Goal: Task Accomplishment & Management: Manage account settings

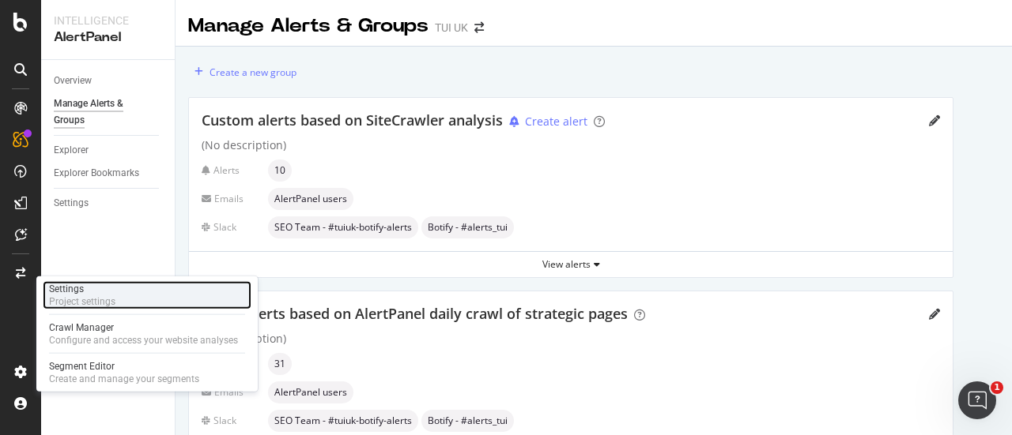
click at [77, 293] on div "Settings" at bounding box center [82, 289] width 66 height 13
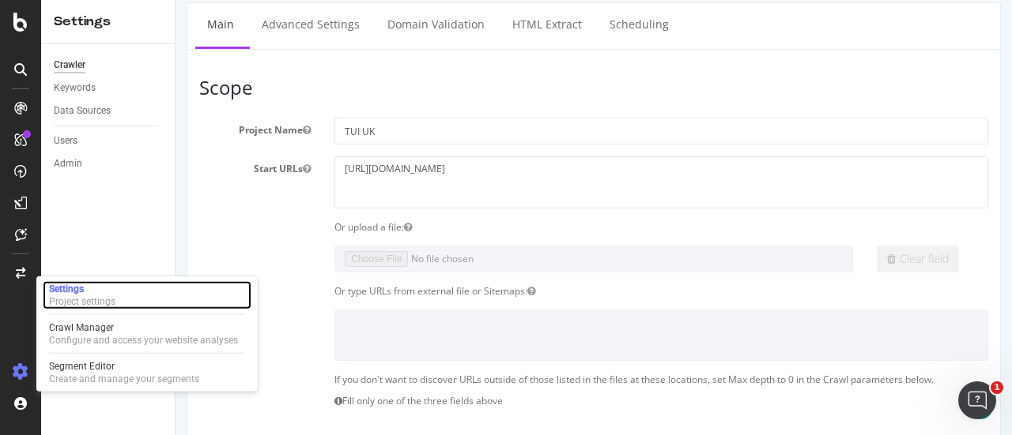
scroll to position [187, 0]
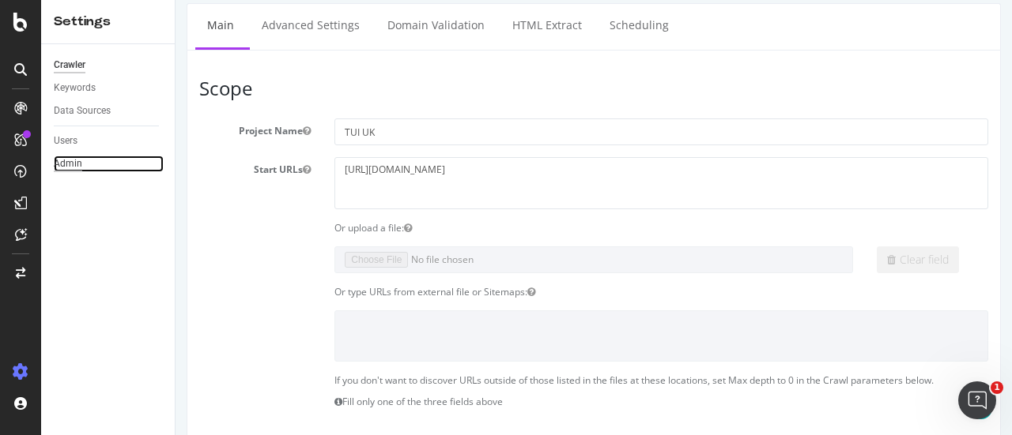
click at [62, 170] on div "Admin" at bounding box center [68, 164] width 28 height 17
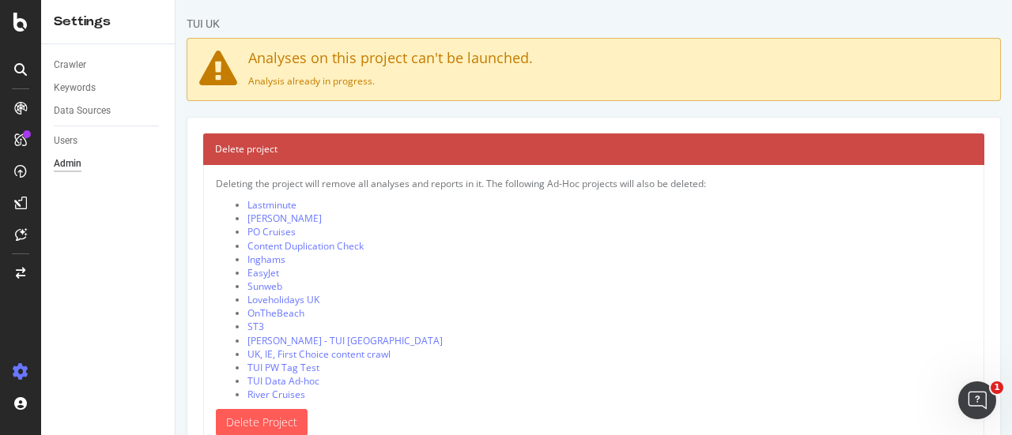
click at [70, 151] on div "Users" at bounding box center [114, 141] width 121 height 23
click at [70, 141] on div "Users" at bounding box center [66, 141] width 24 height 17
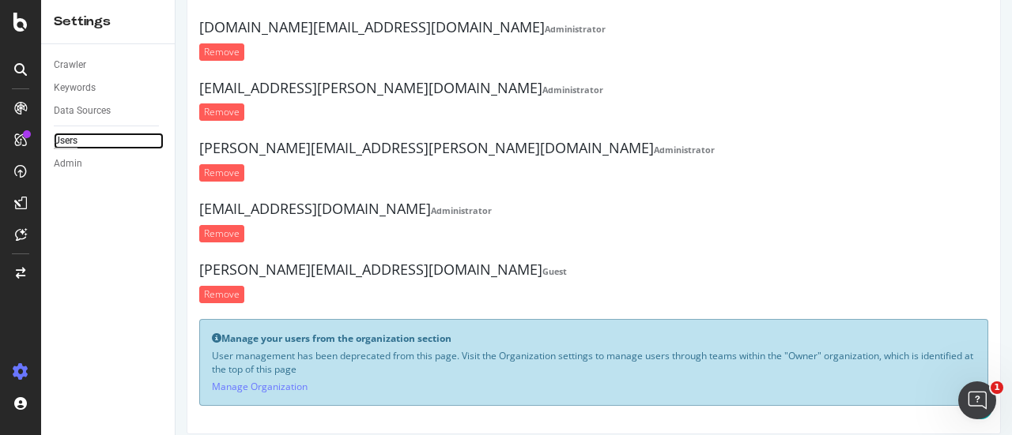
scroll to position [453, 0]
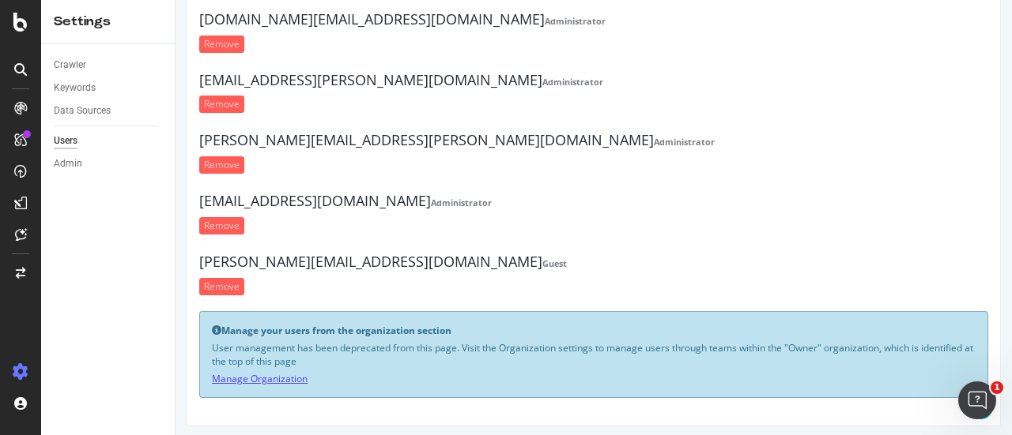
click at [277, 372] on link "Manage Organization" at bounding box center [260, 378] width 96 height 13
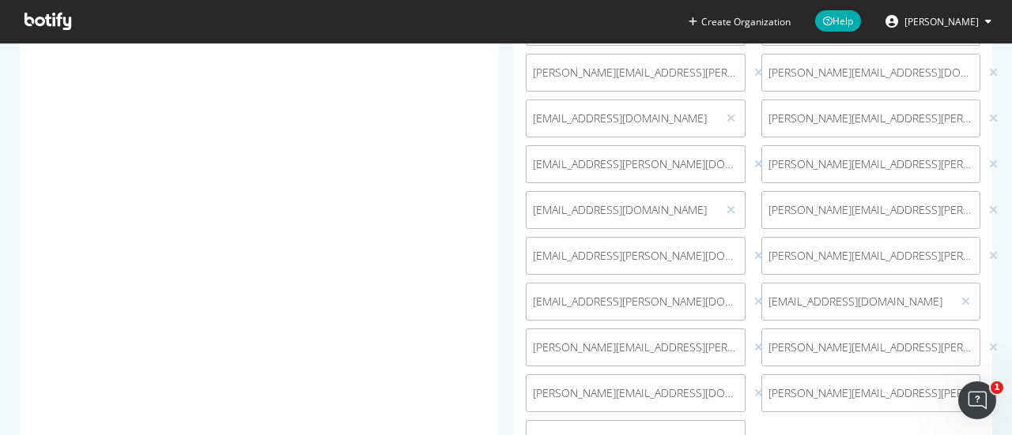
scroll to position [454, 0]
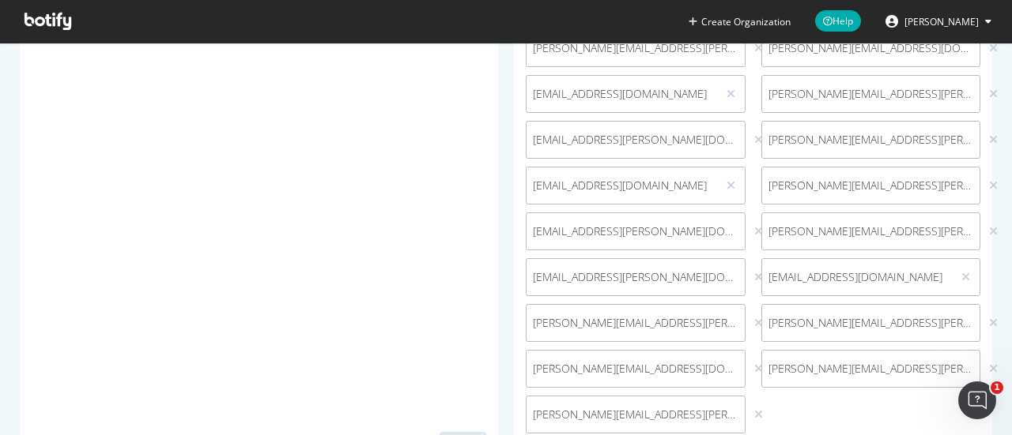
click at [831, 364] on span "Simone.DePalma@tui.co.uk (me)" at bounding box center [870, 369] width 205 height 16
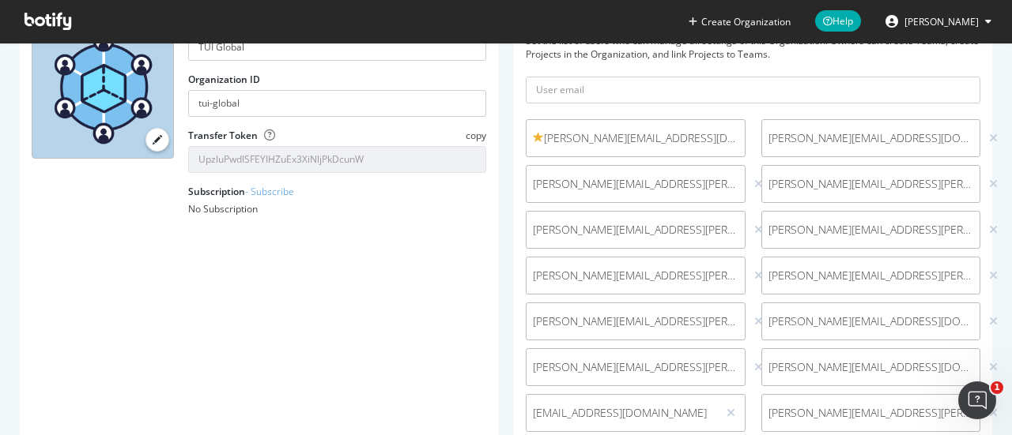
scroll to position [62, 0]
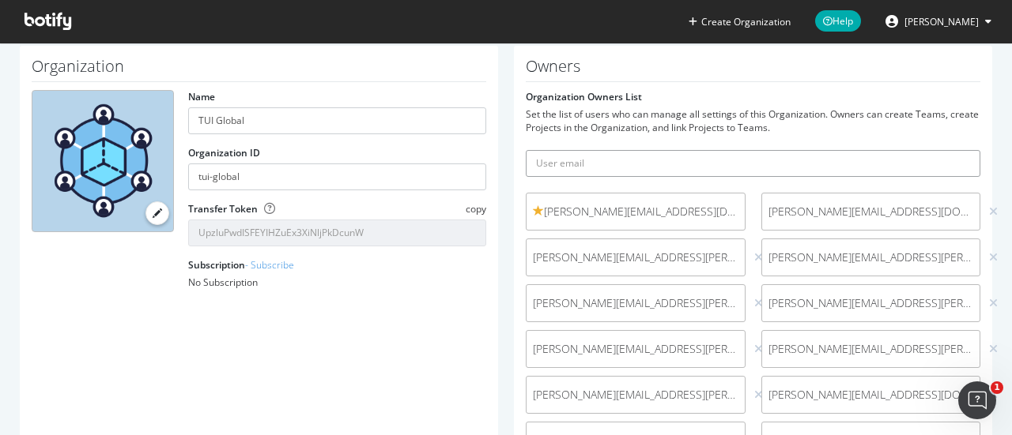
click at [561, 160] on input "text" at bounding box center [753, 163] width 454 height 27
type input "simone.dp.tui@gmail.com"
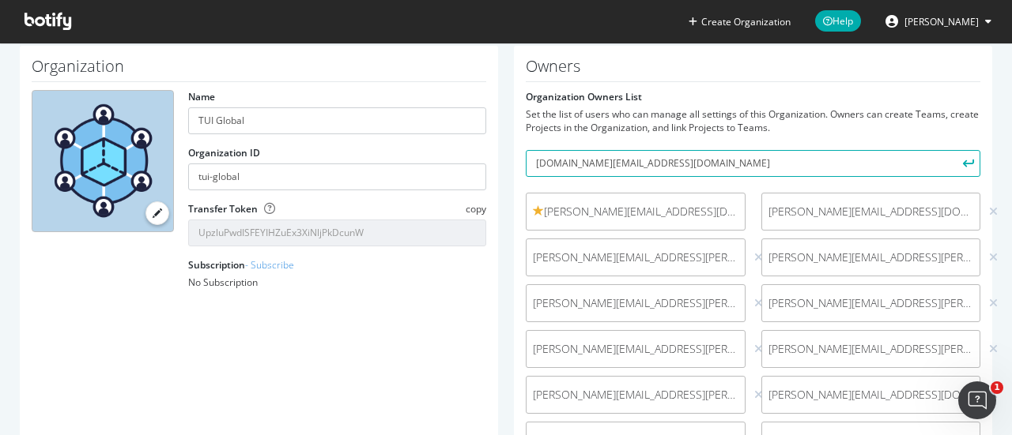
click at [961, 160] on button "submit" at bounding box center [966, 163] width 27 height 27
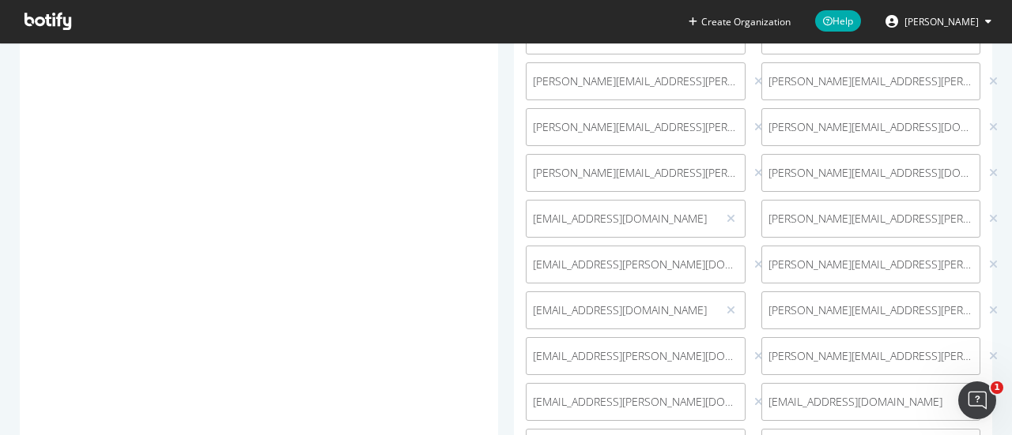
scroll to position [703, 0]
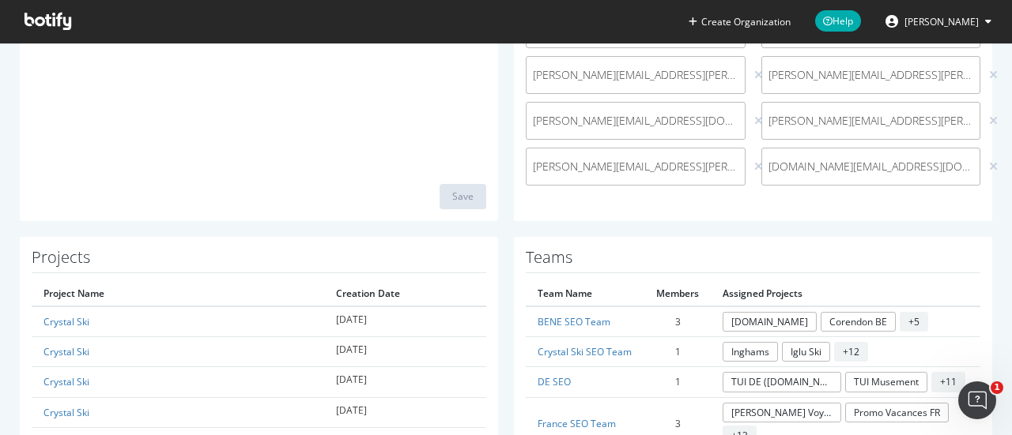
click at [821, 254] on h1 "Teams" at bounding box center [753, 261] width 454 height 25
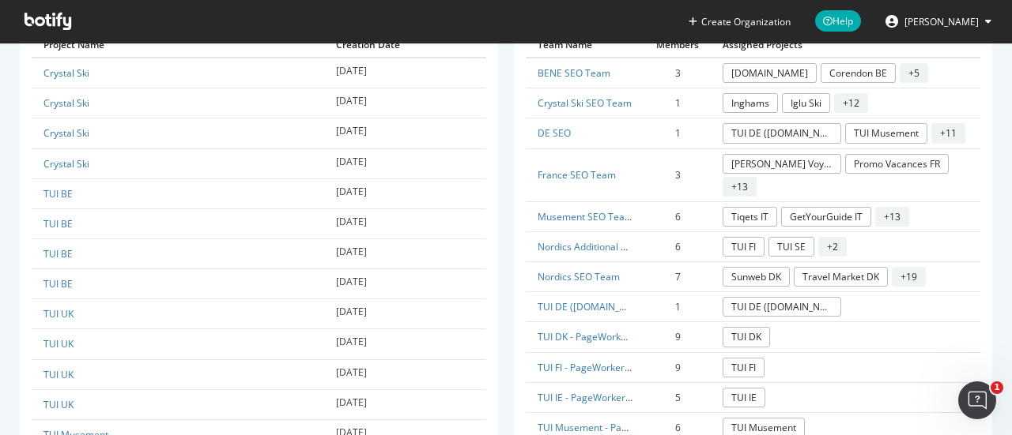
scroll to position [952, 0]
click at [986, 9] on button "Simone De Palma" at bounding box center [938, 21] width 131 height 25
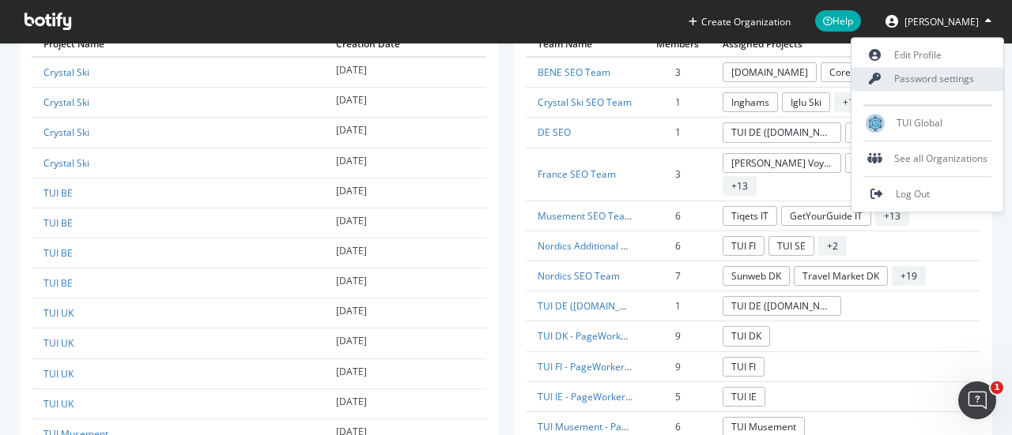
click at [945, 75] on link "Password settings" at bounding box center [927, 79] width 152 height 24
